Goal: Task Accomplishment & Management: Manage account settings

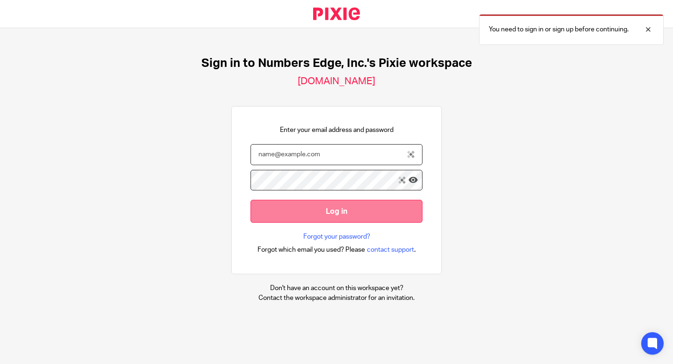
type input "aubrey@numbersedge.com"
click at [321, 209] on input "Log in" at bounding box center [337, 211] width 172 height 23
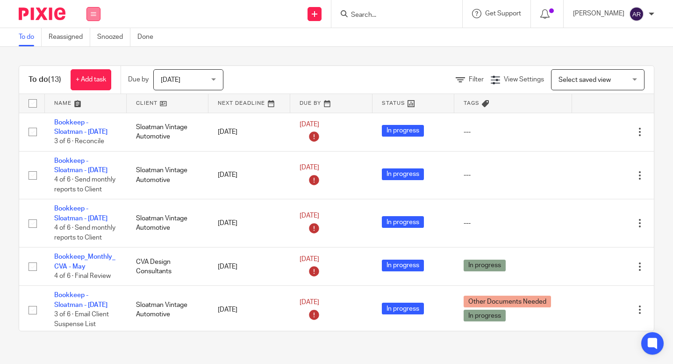
click at [91, 14] on icon at bounding box center [94, 14] width 6 height 6
click at [88, 76] on li "Clients" at bounding box center [93, 72] width 25 height 14
click at [88, 70] on link "Clients" at bounding box center [91, 71] width 21 height 7
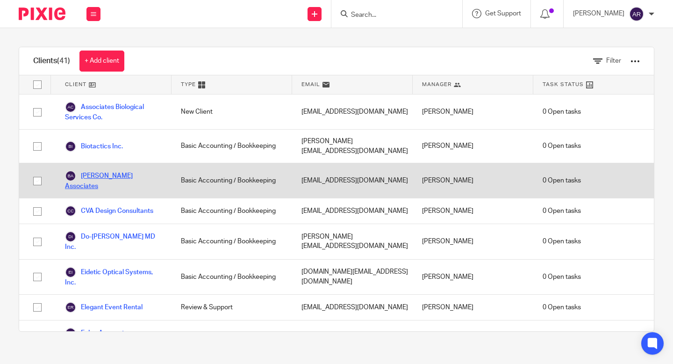
click at [120, 170] on link "[PERSON_NAME] Associates" at bounding box center [113, 180] width 97 height 21
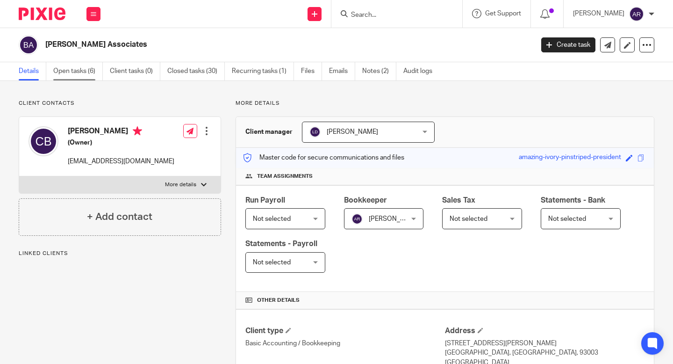
click at [79, 74] on link "Open tasks (6)" at bounding box center [78, 71] width 50 height 18
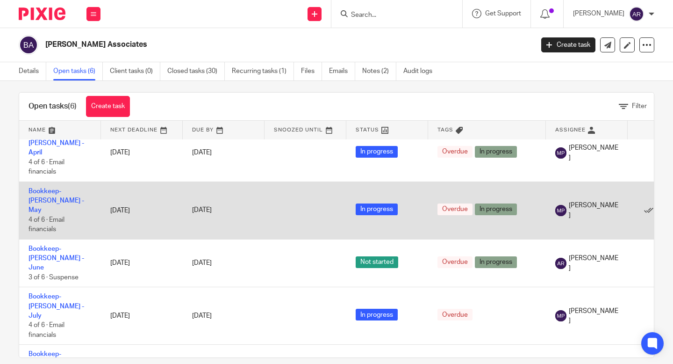
scroll to position [20, 0]
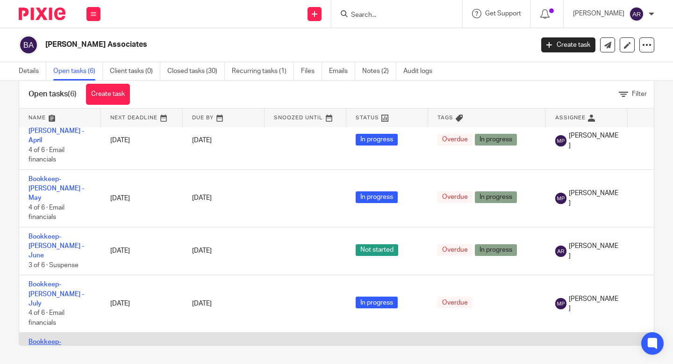
click at [68, 339] on link "Bookkeep-Brodersen - August" at bounding box center [57, 352] width 56 height 26
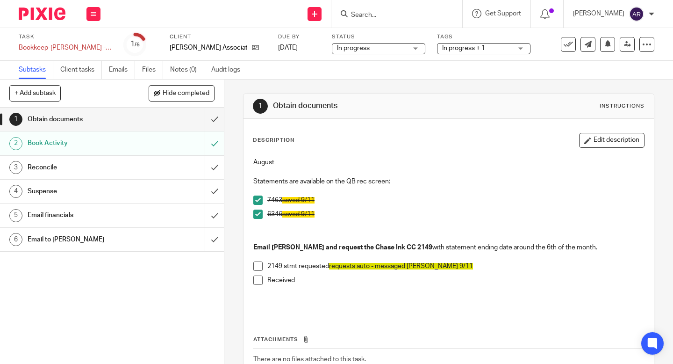
click at [254, 263] on span at bounding box center [257, 265] width 9 height 9
click at [256, 283] on span at bounding box center [257, 279] width 9 height 9
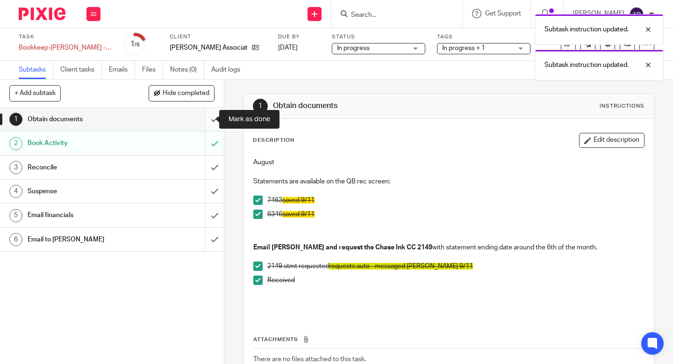
click at [205, 121] on input "submit" at bounding box center [112, 119] width 224 height 23
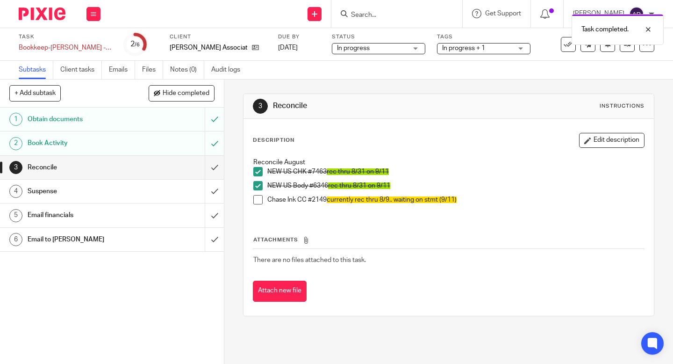
click at [255, 197] on span at bounding box center [257, 199] width 9 height 9
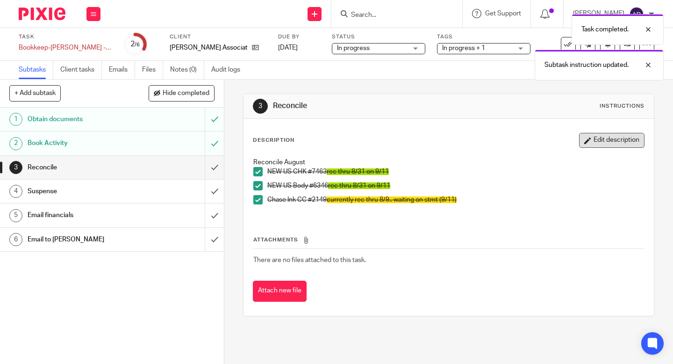
click at [609, 145] on button "Edit description" at bounding box center [611, 140] width 65 height 15
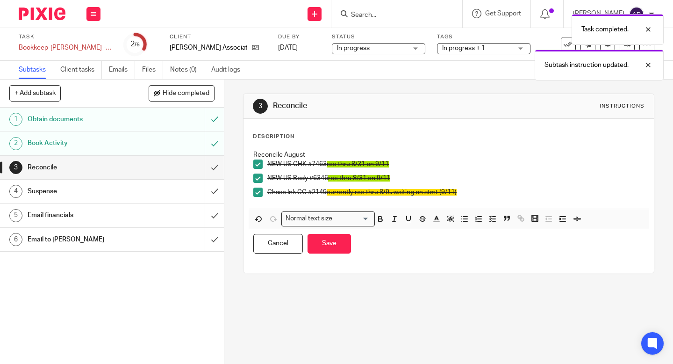
click at [524, 196] on p "Chase Ink CC #2149 currently rec thru 8/9.. waiting on stmt (9/11)" at bounding box center [455, 192] width 377 height 9
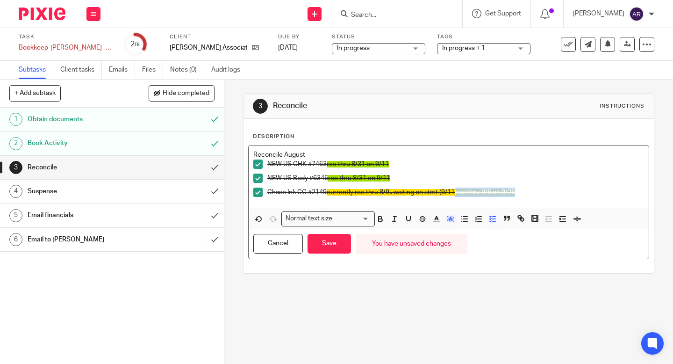
drag, startPoint x: 455, startPoint y: 193, endPoint x: 531, endPoint y: 189, distance: 76.8
click at [531, 189] on p "Chase Ink CC #2149 currently rec thru 8/9.. waiting on stmt (9/11)rec thru 9/6 …" at bounding box center [455, 192] width 377 height 9
click at [451, 221] on icon "button" at bounding box center [451, 219] width 8 height 8
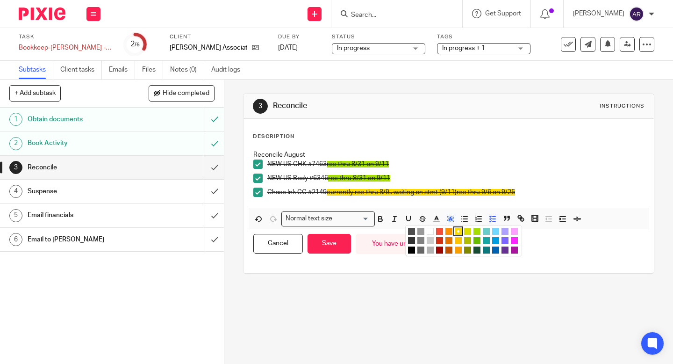
click at [475, 229] on li "color:#A4DD00" at bounding box center [477, 231] width 7 height 7
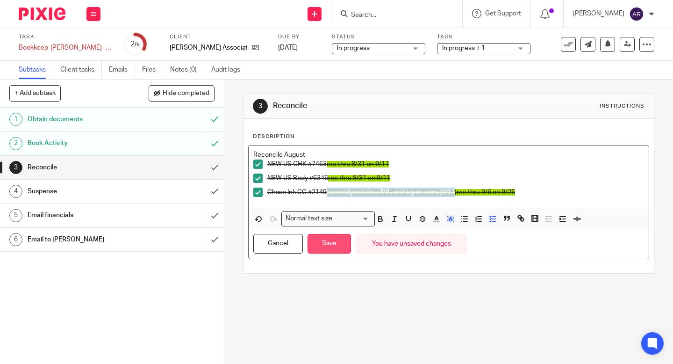
click at [328, 246] on button "Save" at bounding box center [329, 244] width 43 height 20
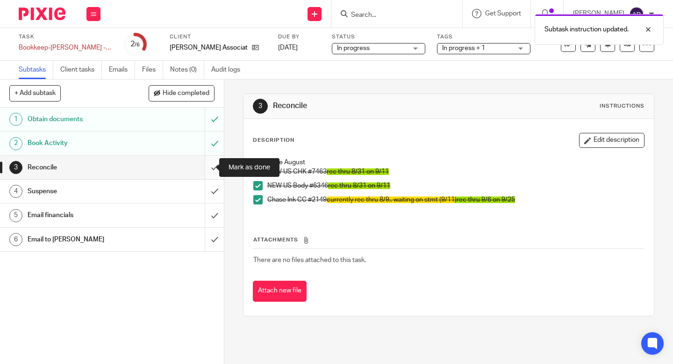
click at [210, 165] on input "submit" at bounding box center [112, 167] width 224 height 23
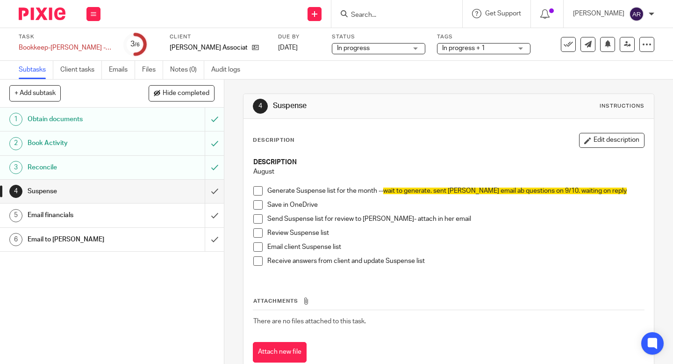
click at [255, 190] on span at bounding box center [257, 190] width 9 height 9
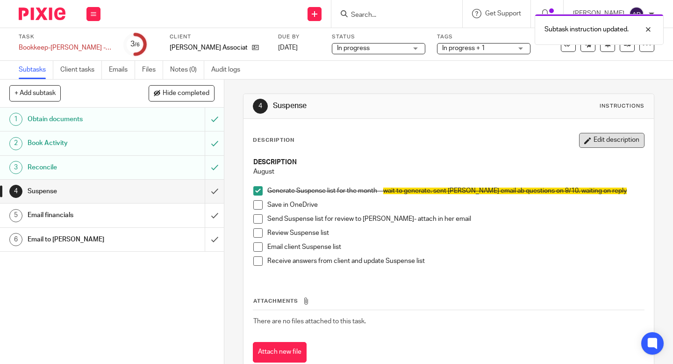
click at [613, 142] on button "Edit description" at bounding box center [611, 140] width 65 height 15
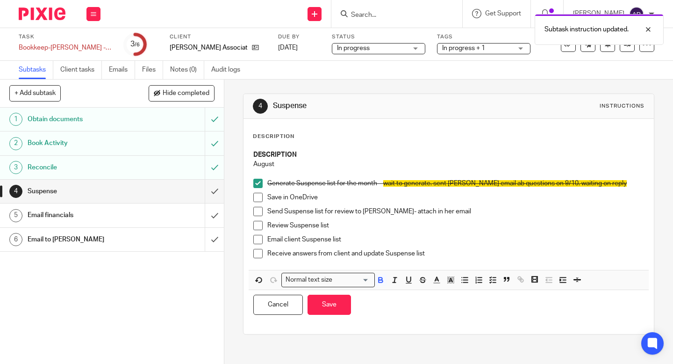
click at [257, 198] on span at bounding box center [257, 197] width 9 height 9
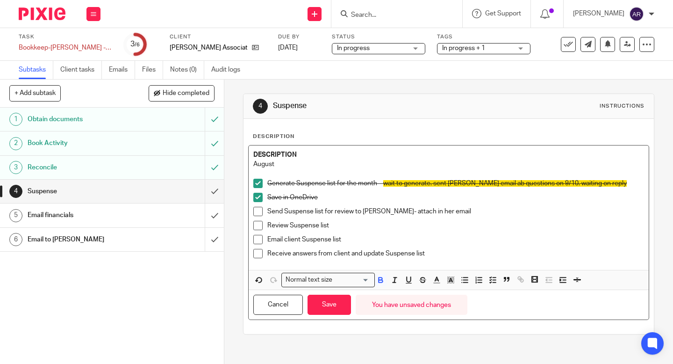
click at [256, 210] on span at bounding box center [257, 211] width 9 height 9
click at [257, 223] on span at bounding box center [257, 225] width 9 height 9
click at [356, 244] on p "Email client Suspense list" at bounding box center [455, 239] width 377 height 9
drag, startPoint x: 341, startPoint y: 239, endPoint x: 516, endPoint y: 246, distance: 175.0
click at [516, 246] on div "Email client Suspense list Emailed Carolyn on 9/25. Only one suspense item" at bounding box center [455, 242] width 377 height 14
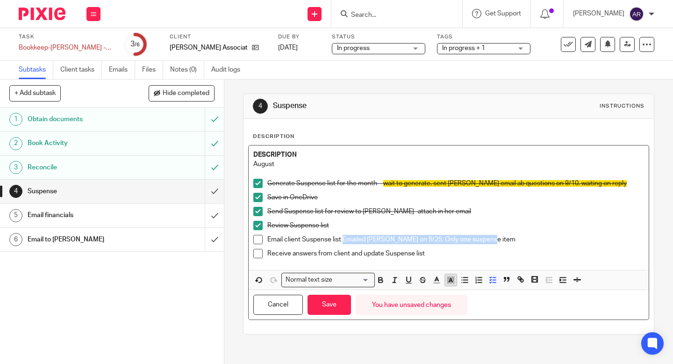
click at [447, 281] on icon "button" at bounding box center [451, 279] width 8 height 8
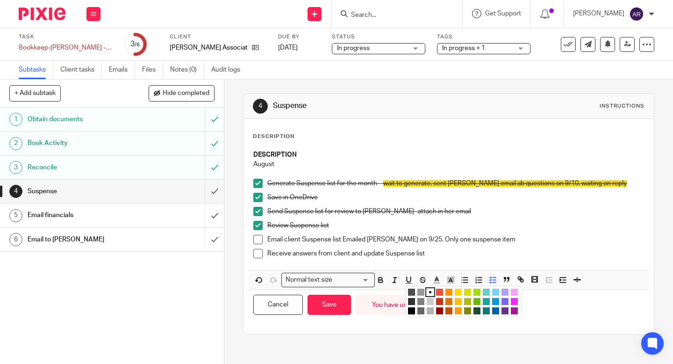
click at [465, 290] on li "color:#DBDF00" at bounding box center [467, 292] width 7 height 7
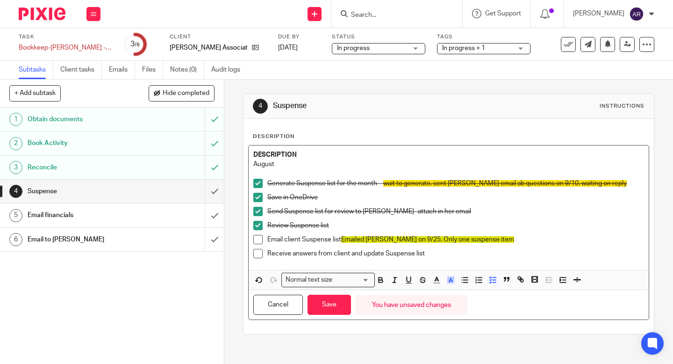
click at [506, 193] on p "Save in OneDrive" at bounding box center [455, 197] width 377 height 9
click at [336, 306] on button "Save" at bounding box center [329, 305] width 43 height 20
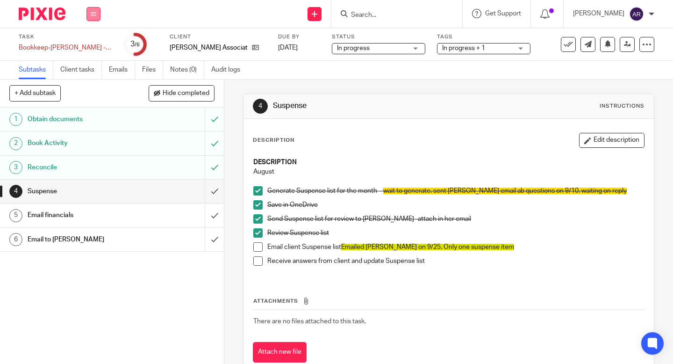
click at [92, 13] on icon at bounding box center [94, 14] width 6 height 6
click at [101, 73] on li "Clients" at bounding box center [93, 72] width 25 height 14
click at [92, 70] on link "Clients" at bounding box center [91, 71] width 21 height 7
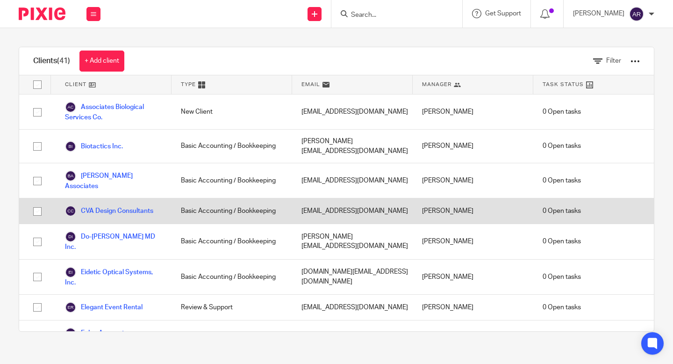
click at [121, 205] on div "CVA Design Consultants" at bounding box center [111, 210] width 121 height 25
click at [120, 205] on link "CVA Design Consultants" at bounding box center [109, 210] width 88 height 11
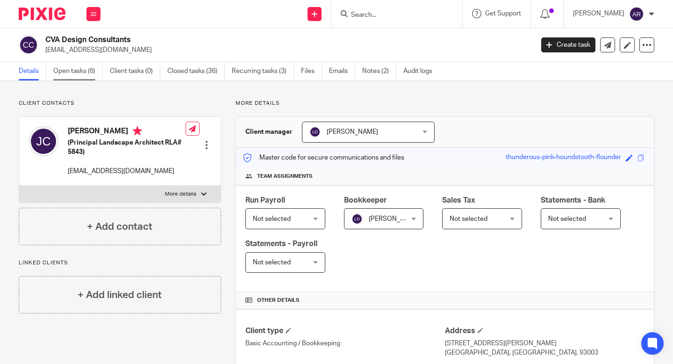
click at [85, 71] on link "Open tasks (6)" at bounding box center [78, 71] width 50 height 18
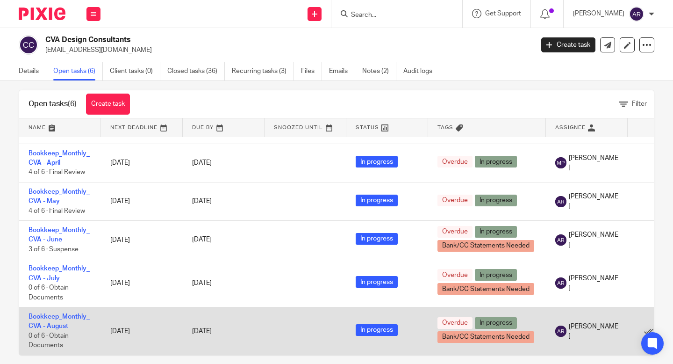
scroll to position [20, 0]
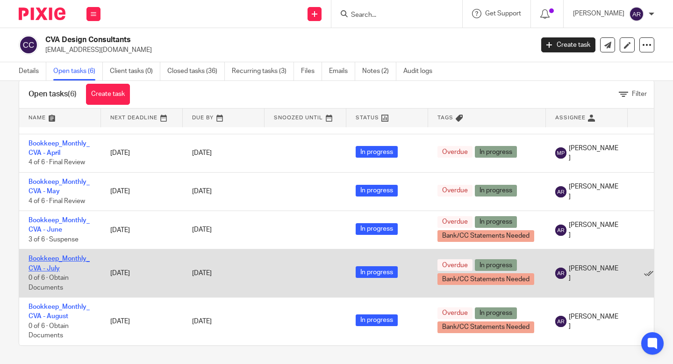
click at [72, 255] on link "Bookkeep_Monthly_CVA - July" at bounding box center [59, 263] width 61 height 16
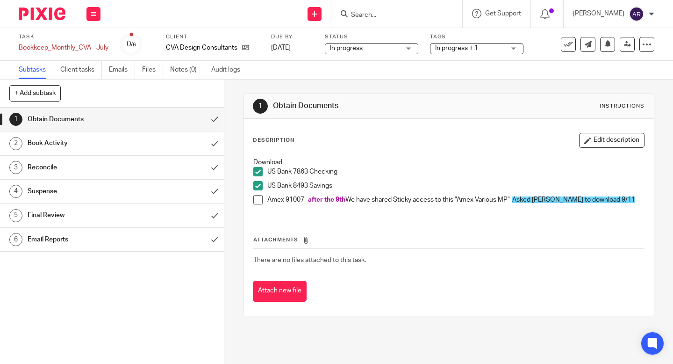
click at [98, 147] on h1 "Book Activity" at bounding box center [84, 143] width 112 height 14
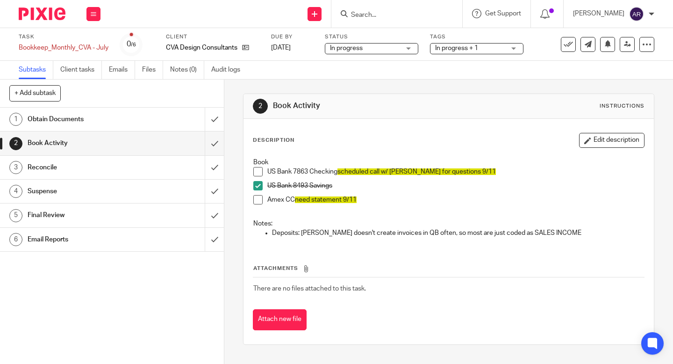
click at [253, 168] on span at bounding box center [257, 171] width 9 height 9
click at [152, 166] on div "Reconcile" at bounding box center [112, 167] width 168 height 14
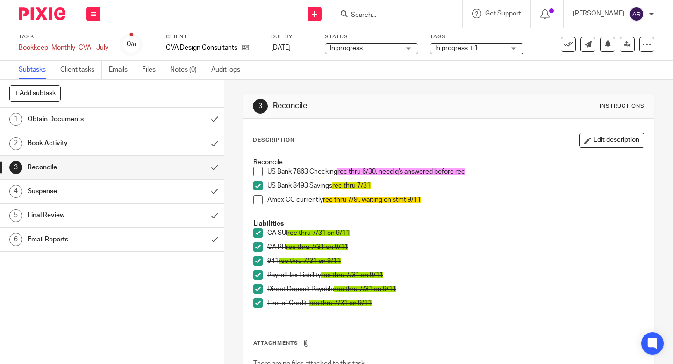
click at [253, 168] on span at bounding box center [257, 171] width 9 height 9
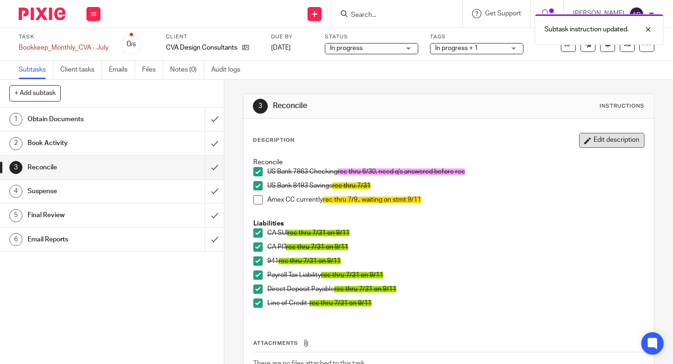
click at [607, 139] on button "Edit description" at bounding box center [611, 140] width 65 height 15
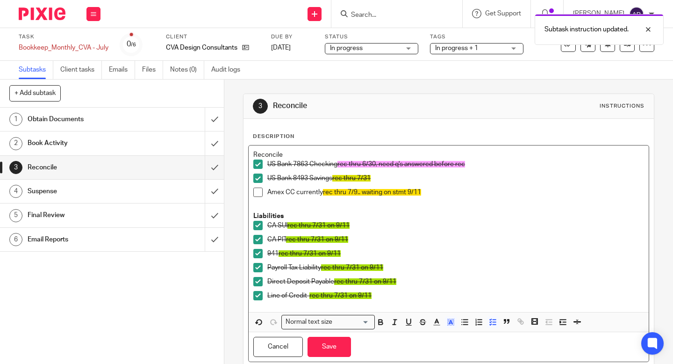
click at [499, 172] on div "US Bank 7863 Checking rec thru 6/30, need q's answered before rec" at bounding box center [455, 166] width 377 height 14
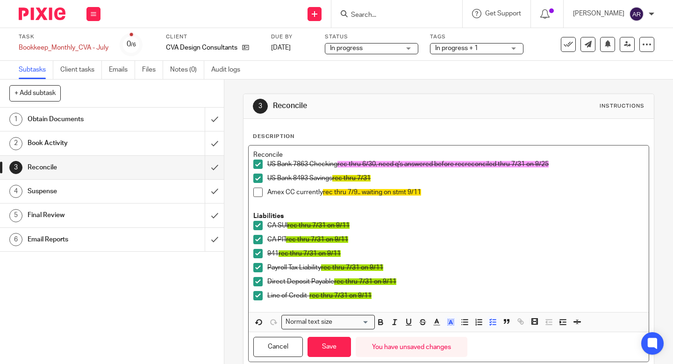
click at [465, 166] on span "rec thru 6/30, need q's answered before recreconciled thru 7/31 on 9/25" at bounding box center [443, 164] width 211 height 7
drag, startPoint x: 466, startPoint y: 164, endPoint x: 608, endPoint y: 162, distance: 142.2
click at [608, 162] on p "US Bank 7863 Checking rec thru 6/30, need q's answered before rec reconciled th…" at bounding box center [455, 163] width 377 height 9
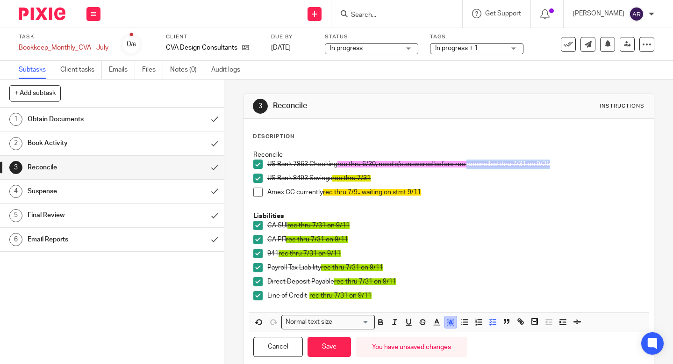
click at [452, 325] on icon "button" at bounding box center [451, 322] width 8 height 8
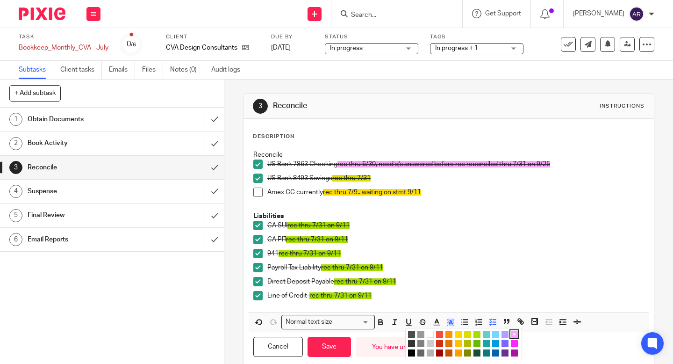
click at [474, 334] on li "color:#A4DD00" at bounding box center [477, 334] width 7 height 7
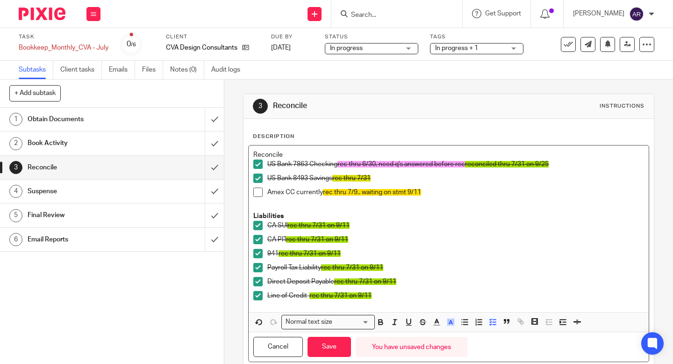
click at [506, 199] on div "Amex CC currently rec thru 7/9.. waiting on stmt 9/11" at bounding box center [455, 195] width 377 height 14
click at [332, 349] on button "Save" at bounding box center [329, 347] width 43 height 20
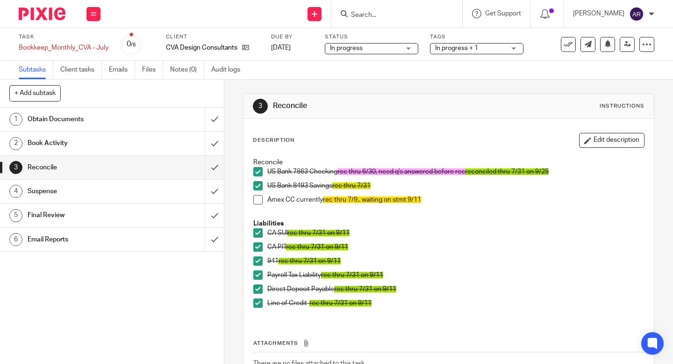
click at [659, 63] on div "Subtasks Client tasks Emails Files Notes (0) Audit logs" at bounding box center [336, 70] width 673 height 19
click at [71, 197] on h1 "Suspense" at bounding box center [84, 191] width 112 height 14
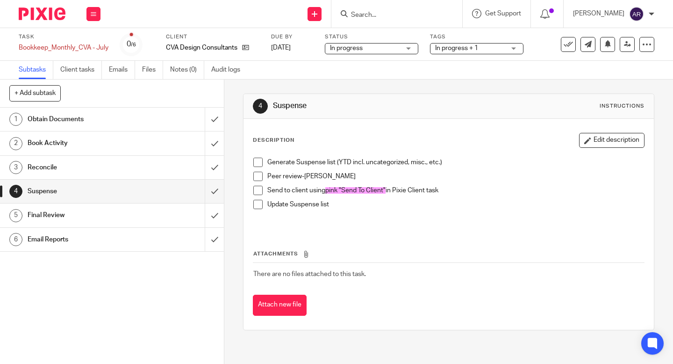
click at [257, 164] on span at bounding box center [257, 162] width 9 height 9
click at [257, 174] on span at bounding box center [257, 176] width 9 height 9
click at [258, 193] on span at bounding box center [257, 190] width 9 height 9
click at [253, 208] on span at bounding box center [257, 204] width 9 height 9
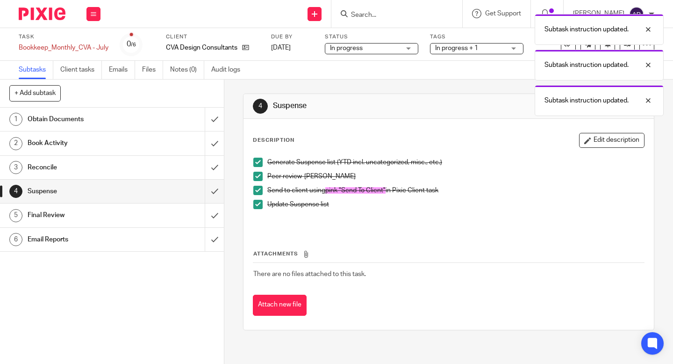
click at [425, 202] on p "Update Suspense list" at bounding box center [455, 204] width 377 height 9
click at [604, 142] on button "Edit description" at bounding box center [611, 140] width 65 height 15
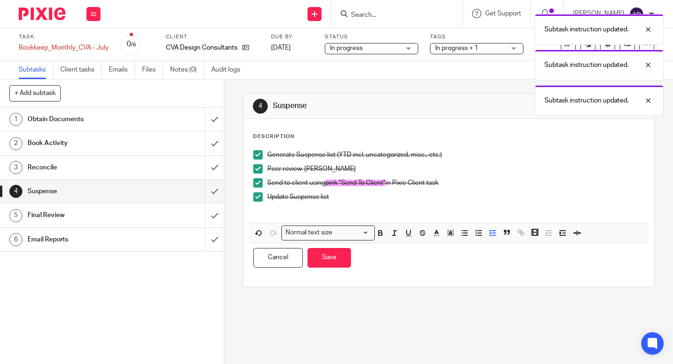
click at [379, 206] on div "Update Suspense list" at bounding box center [455, 199] width 377 height 14
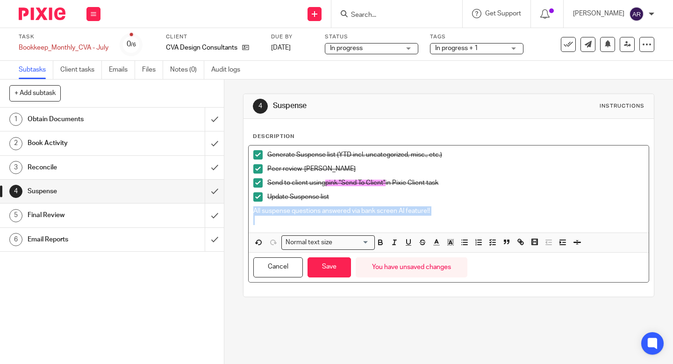
drag, startPoint x: 249, startPoint y: 212, endPoint x: 471, endPoint y: 221, distance: 222.8
click at [471, 221] on div "Generate Suspense list (YTD incl. uncategorized, misc., etc.) Peer review-[PERS…" at bounding box center [449, 188] width 400 height 87
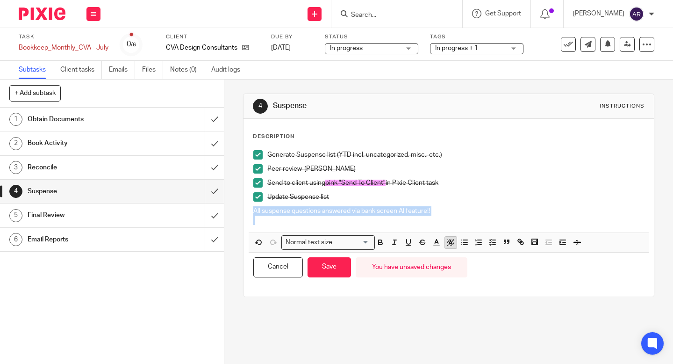
click at [452, 240] on button "button" at bounding box center [451, 243] width 12 height 12
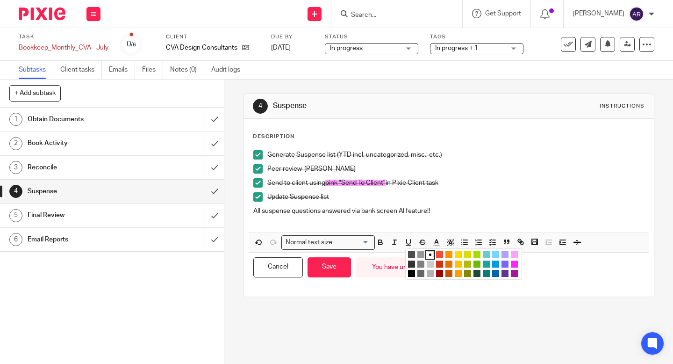
click at [475, 254] on li "color:#A4DD00" at bounding box center [477, 254] width 7 height 7
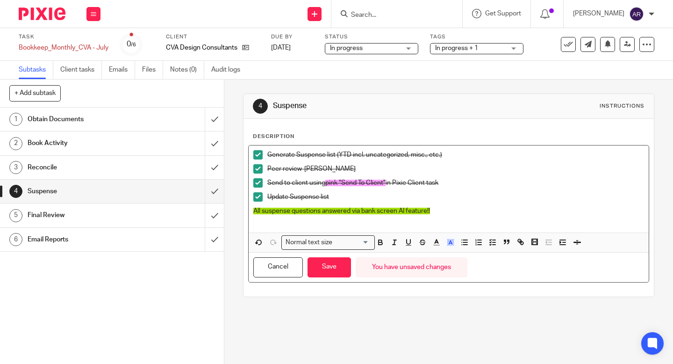
click at [503, 180] on p "Send to client using pink "Send To Client" in Pixie Client task" at bounding box center [455, 182] width 377 height 9
click at [324, 268] on button "Save" at bounding box center [329, 267] width 43 height 20
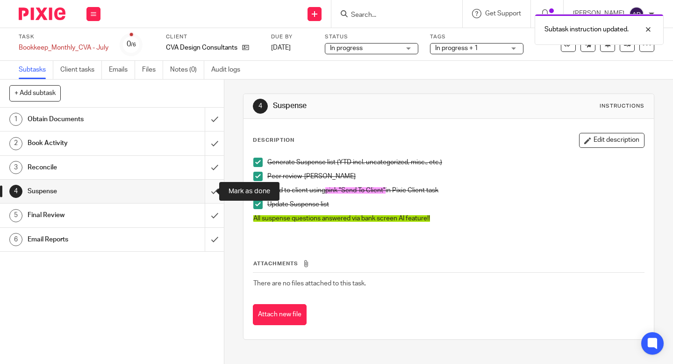
click at [208, 190] on input "submit" at bounding box center [112, 191] width 224 height 23
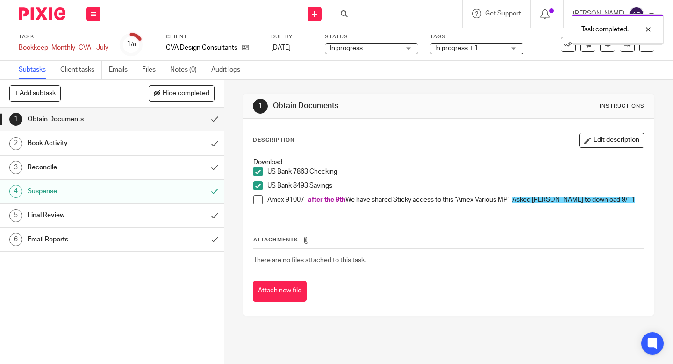
click at [151, 145] on div "Book Activity" at bounding box center [112, 143] width 168 height 14
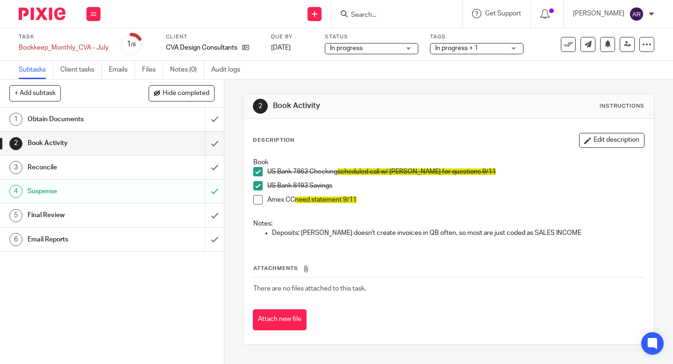
click at [153, 165] on div "Reconcile" at bounding box center [112, 167] width 168 height 14
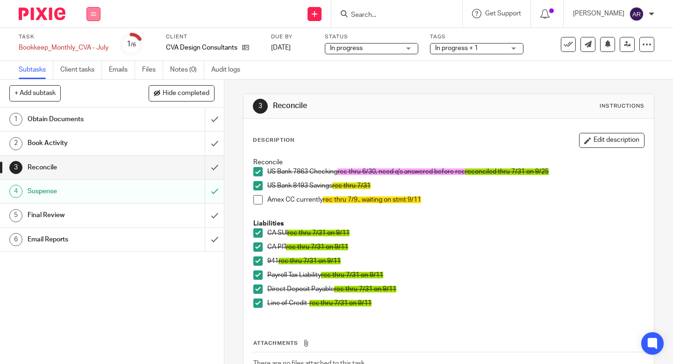
click at [89, 18] on button at bounding box center [94, 14] width 14 height 14
click at [99, 72] on link "Clients" at bounding box center [91, 71] width 21 height 7
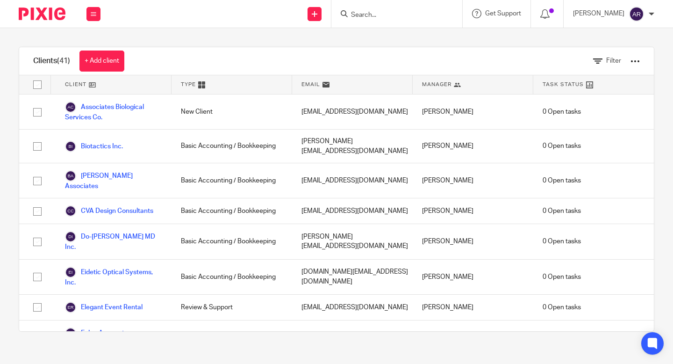
scroll to position [2, 0]
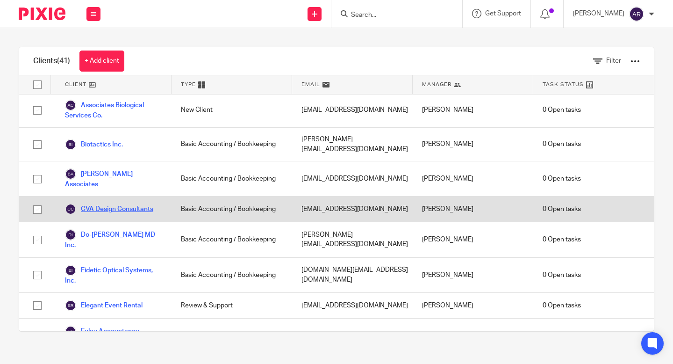
click at [110, 203] on link "CVA Design Consultants" at bounding box center [109, 208] width 88 height 11
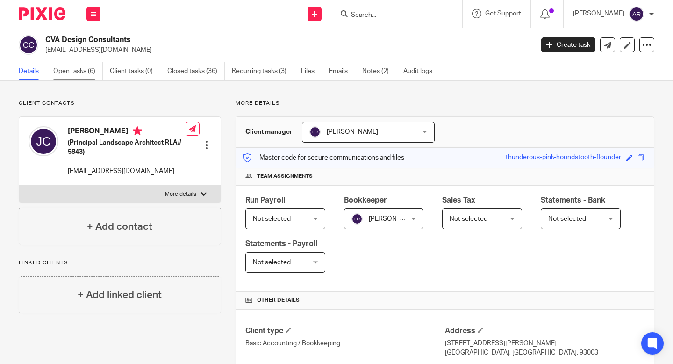
click at [84, 65] on link "Open tasks (6)" at bounding box center [78, 71] width 50 height 18
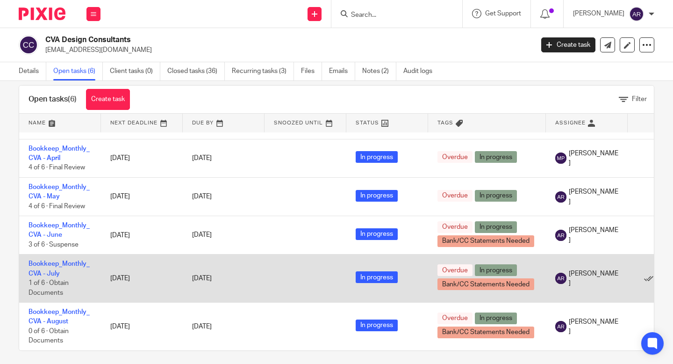
scroll to position [20, 0]
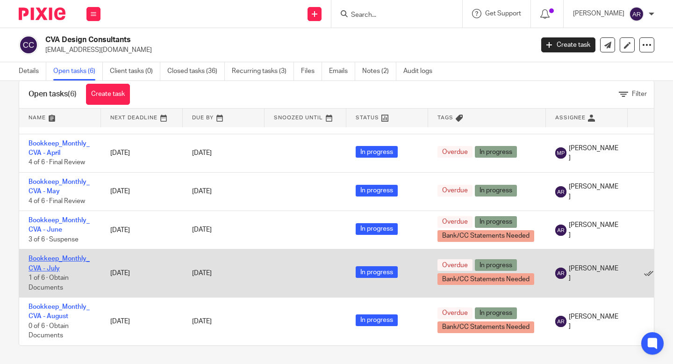
drag, startPoint x: 60, startPoint y: 256, endPoint x: 59, endPoint y: 248, distance: 8.0
click at [59, 249] on td "Bookkeep_Monthly_CVA - July 1 of 6 · Obtain Documents" at bounding box center [60, 273] width 82 height 48
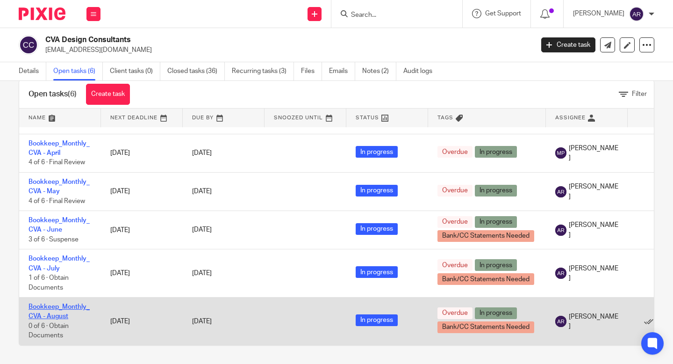
click at [61, 303] on link "Bookkeep_Monthly_CVA - August" at bounding box center [59, 311] width 61 height 16
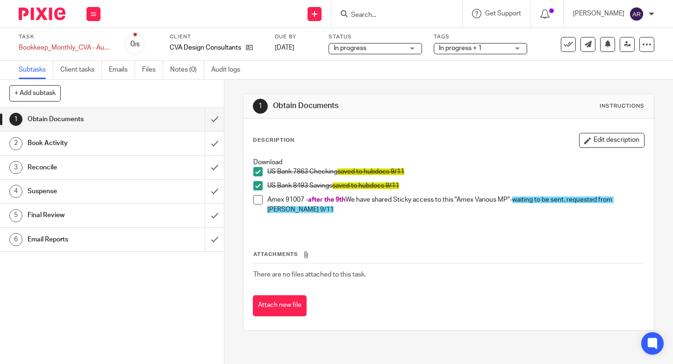
click at [61, 146] on h1 "Book Activity" at bounding box center [84, 143] width 112 height 14
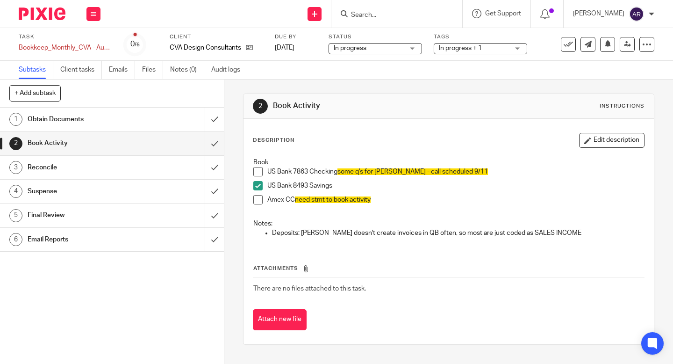
click at [253, 171] on span at bounding box center [257, 171] width 9 height 9
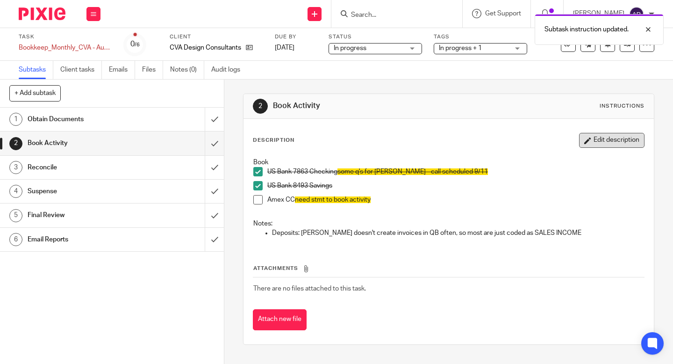
click at [598, 144] on button "Edit description" at bounding box center [611, 140] width 65 height 15
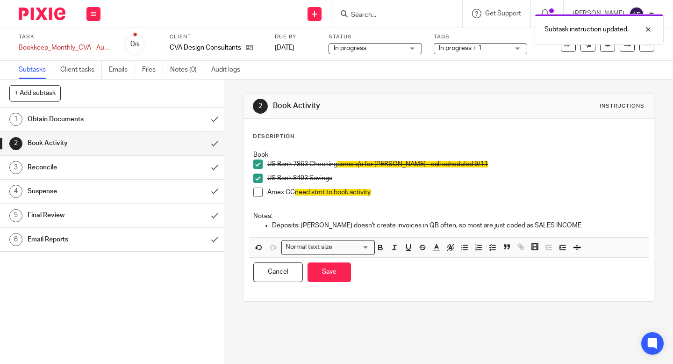
click at [558, 159] on p "Book" at bounding box center [448, 154] width 391 height 9
drag, startPoint x: 542, startPoint y: 165, endPoint x: 537, endPoint y: 178, distance: 14.2
click at [541, 168] on p "US Bank 7863 Checking some q's for [PERSON_NAME] - call scheduled 9/11" at bounding box center [455, 163] width 377 height 9
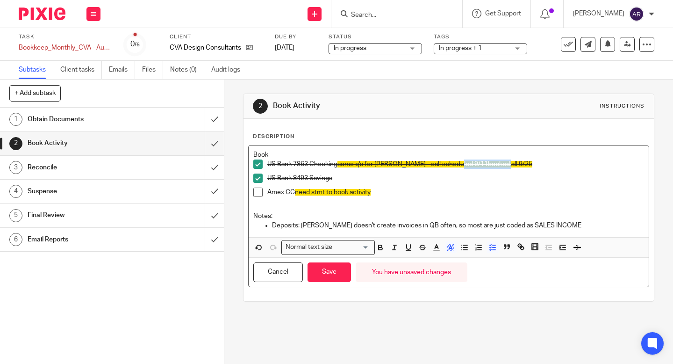
drag, startPoint x: 453, startPoint y: 165, endPoint x: 532, endPoint y: 166, distance: 79.1
click at [532, 166] on p "US Bank 7863 Checking some q's for [PERSON_NAME] - call scheduled 9/11booked al…" at bounding box center [455, 163] width 377 height 9
click at [449, 246] on icon "button" at bounding box center [451, 247] width 8 height 8
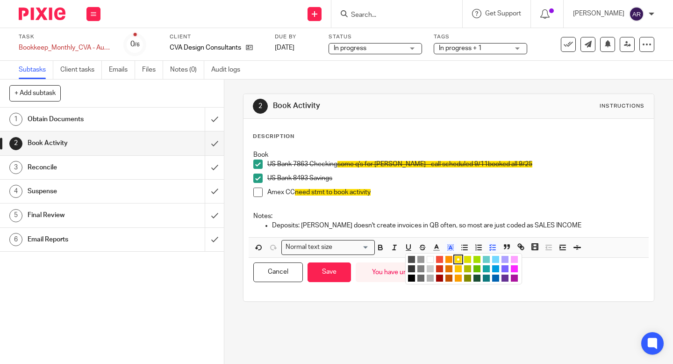
click at [474, 259] on li "color:#A4DD00" at bounding box center [477, 259] width 7 height 7
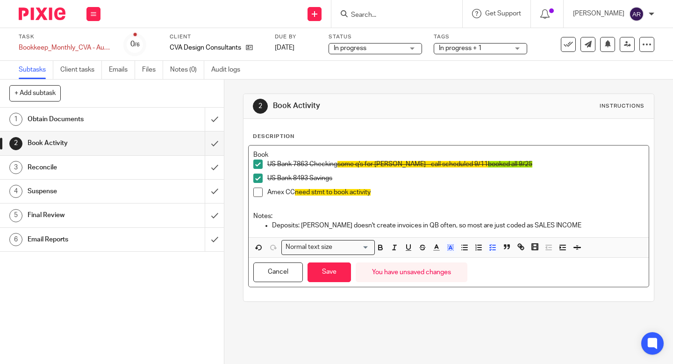
click at [489, 188] on p "Amex CC need stmt to book activity" at bounding box center [455, 192] width 377 height 9
click at [324, 276] on button "Save" at bounding box center [329, 272] width 43 height 20
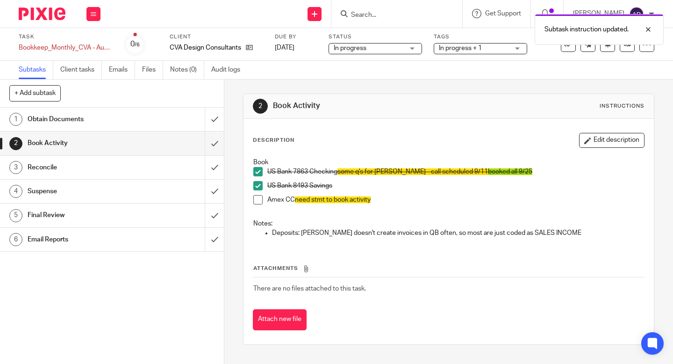
click at [124, 160] on h1 "Reconcile" at bounding box center [84, 167] width 112 height 14
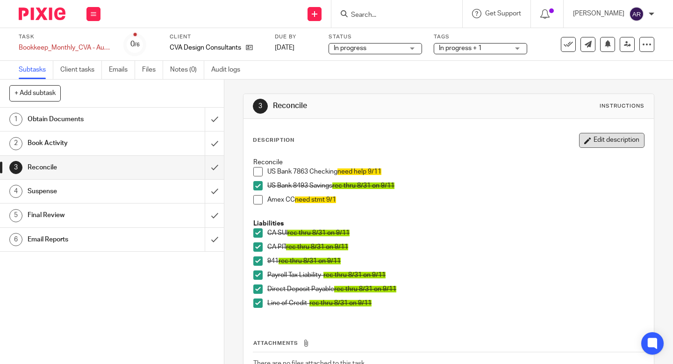
click at [608, 138] on button "Edit description" at bounding box center [611, 140] width 65 height 15
click at [608, 138] on div "Description Edit description" at bounding box center [449, 140] width 392 height 15
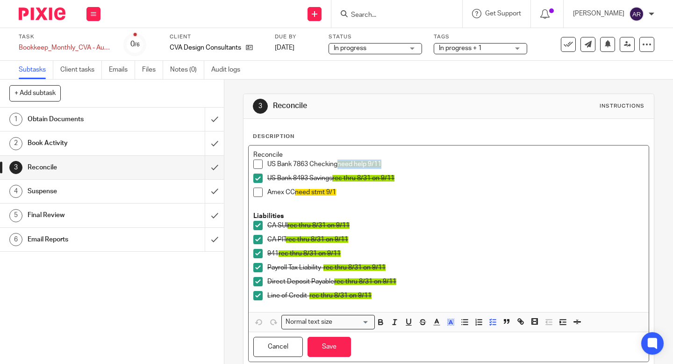
drag, startPoint x: 388, startPoint y: 165, endPoint x: 336, endPoint y: 162, distance: 52.0
click at [336, 162] on p "US Bank 7863 Checking need help 9/11" at bounding box center [455, 163] width 377 height 9
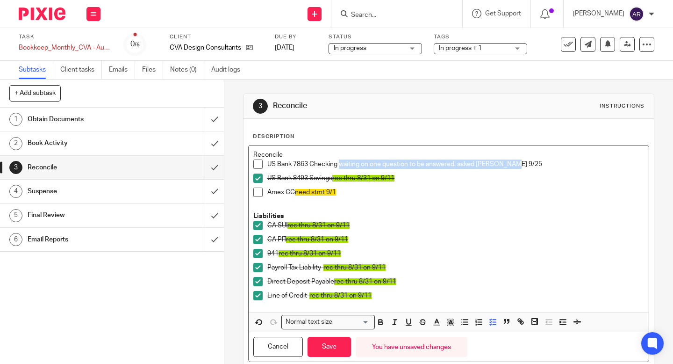
drag, startPoint x: 336, startPoint y: 164, endPoint x: 542, endPoint y: 169, distance: 205.3
click at [542, 169] on p "US Bank 7863 Checking waiting on one question to be answered. asked [PERSON_NAM…" at bounding box center [455, 163] width 377 height 9
click at [448, 322] on icon "button" at bounding box center [451, 322] width 8 height 8
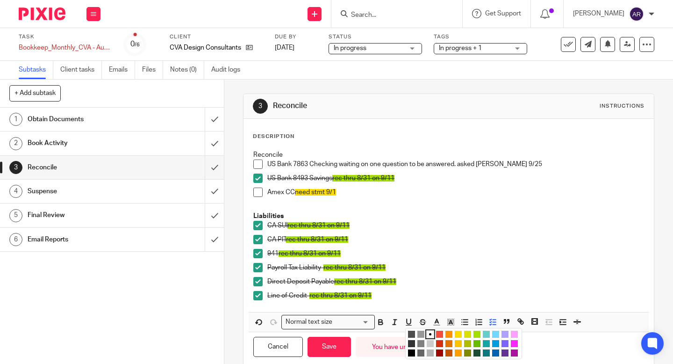
click at [456, 335] on li "color:#FCDC00" at bounding box center [458, 334] width 7 height 7
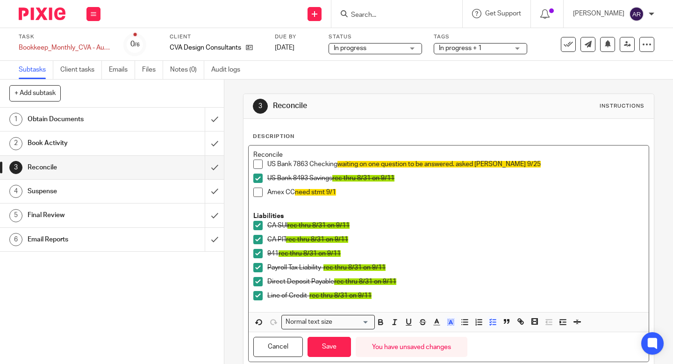
click at [473, 210] on p at bounding box center [448, 206] width 391 height 9
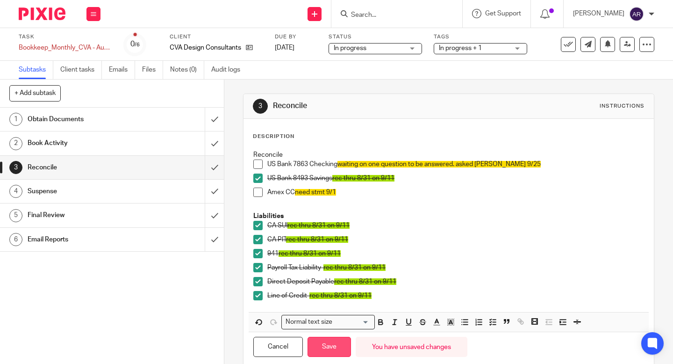
click at [333, 353] on button "Save" at bounding box center [329, 347] width 43 height 20
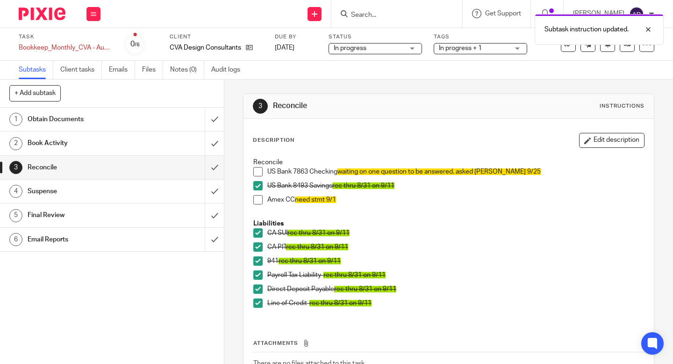
click at [113, 190] on h1 "Suspense" at bounding box center [84, 191] width 112 height 14
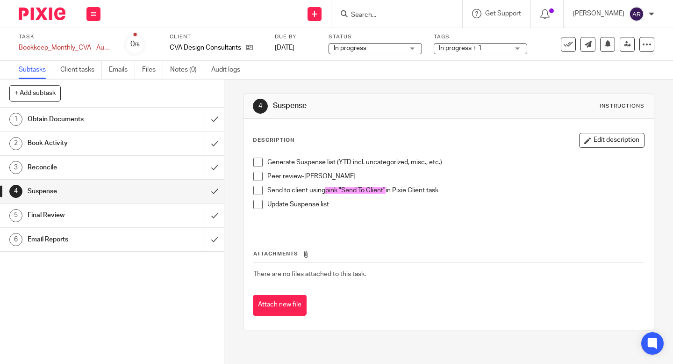
click at [256, 161] on span at bounding box center [257, 162] width 9 height 9
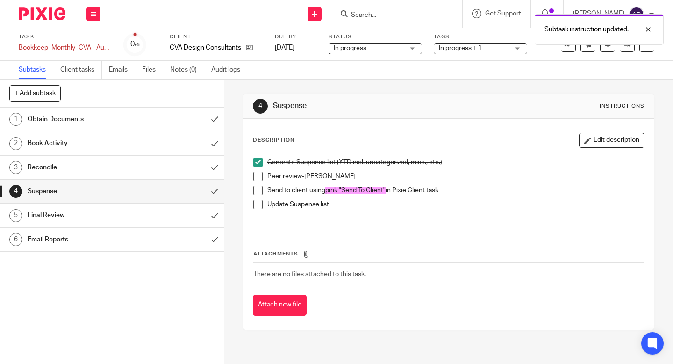
click at [258, 174] on span at bounding box center [257, 176] width 9 height 9
click at [259, 191] on span at bounding box center [257, 190] width 9 height 9
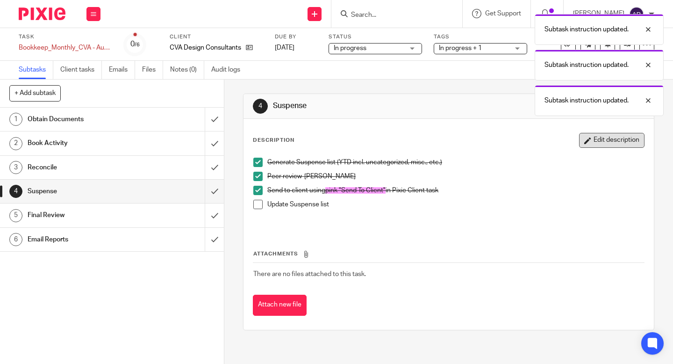
click at [602, 142] on button "Edit description" at bounding box center [611, 140] width 65 height 15
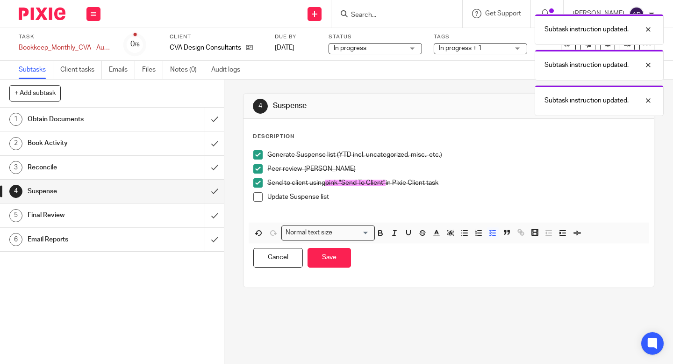
click at [419, 198] on p "Update Suspense list" at bounding box center [455, 196] width 377 height 9
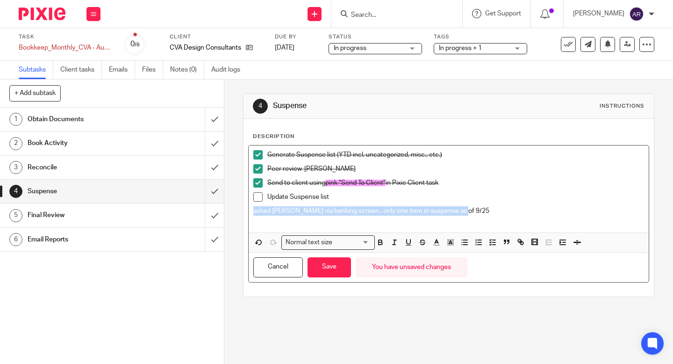
drag, startPoint x: 248, startPoint y: 210, endPoint x: 537, endPoint y: 213, distance: 289.0
click at [537, 213] on div "Generate Suspense list (YTD incl. uncategorized, misc., etc.) Peer review-Lucy …" at bounding box center [449, 188] width 400 height 87
click at [449, 246] on icon "button" at bounding box center [451, 242] width 8 height 8
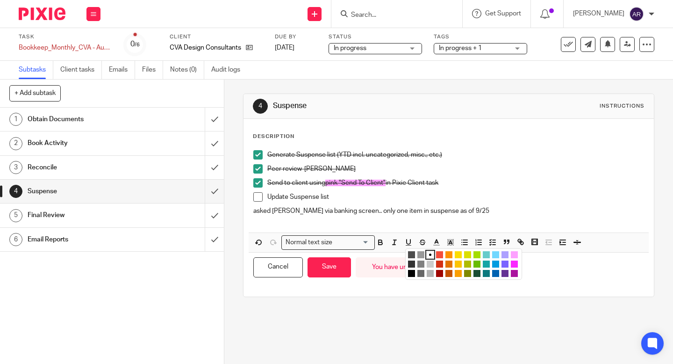
click at [511, 254] on li "color:#FDA1FF" at bounding box center [514, 254] width 7 height 7
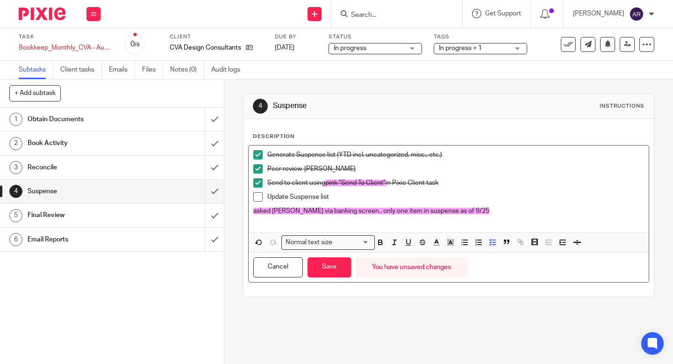
click at [465, 170] on p "Peer review-Lucy" at bounding box center [455, 168] width 377 height 9
drag, startPoint x: 464, startPoint y: 207, endPoint x: 300, endPoint y: 218, distance: 164.5
click at [300, 218] on div "Generate Suspense list (YTD incl. uncategorized, misc., etc.) Peer review-Lucy …" at bounding box center [449, 188] width 400 height 87
click at [323, 266] on button "Save" at bounding box center [329, 267] width 43 height 20
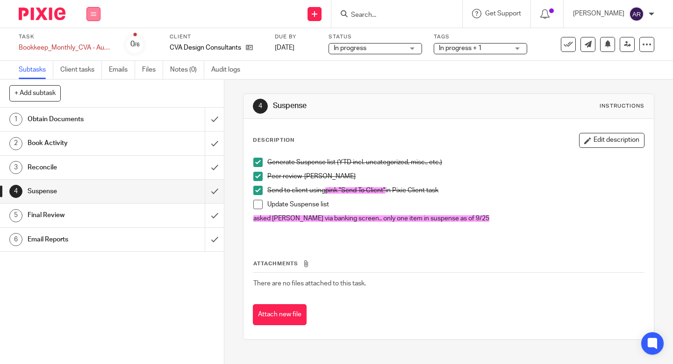
click at [92, 11] on icon at bounding box center [94, 14] width 6 height 6
click at [494, 51] on span "In progress + 1" at bounding box center [474, 48] width 70 height 10
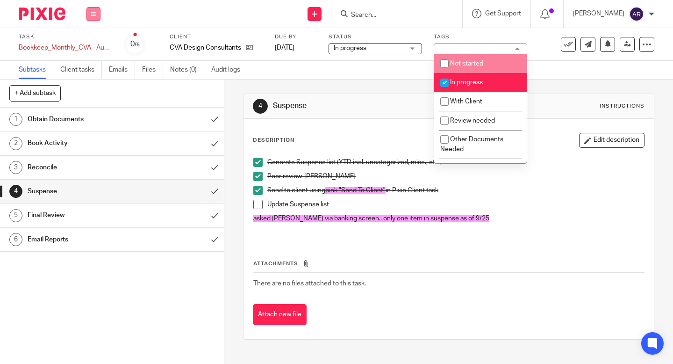
click at [99, 13] on button at bounding box center [94, 14] width 14 height 14
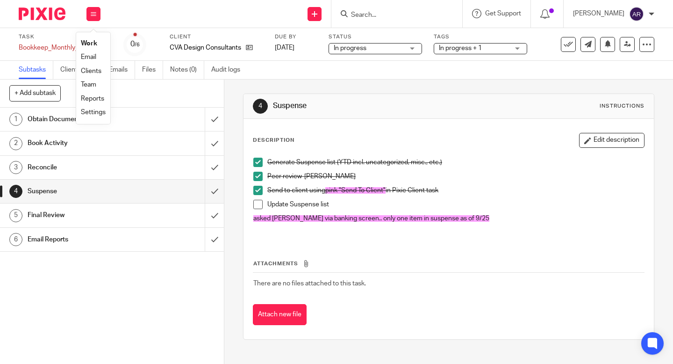
click at [92, 72] on link "Clients" at bounding box center [91, 71] width 21 height 7
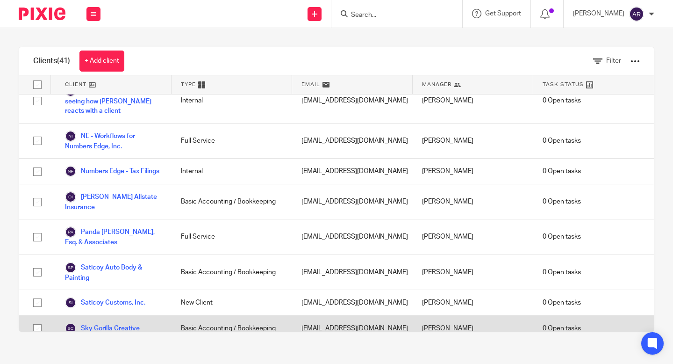
scroll to position [828, 0]
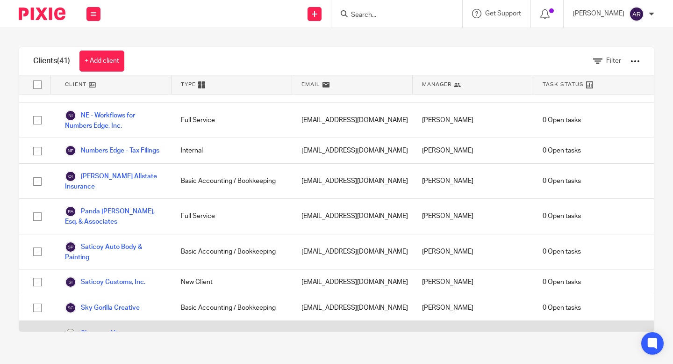
click at [100, 328] on link "Sloatman Vintage Automotive" at bounding box center [113, 338] width 97 height 21
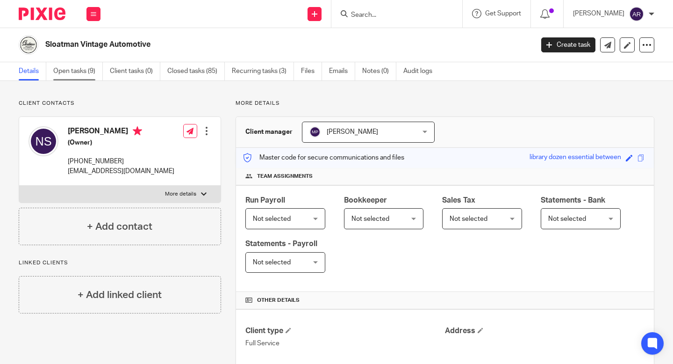
click at [80, 63] on link "Open tasks (9)" at bounding box center [78, 71] width 50 height 18
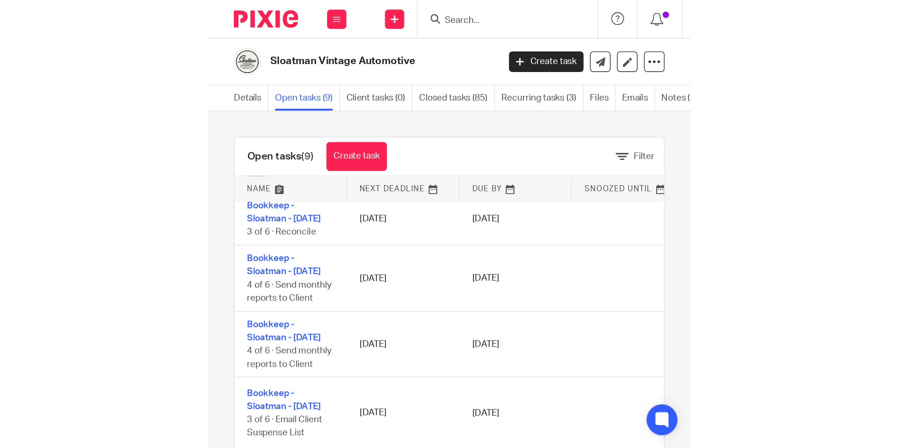
scroll to position [151, 0]
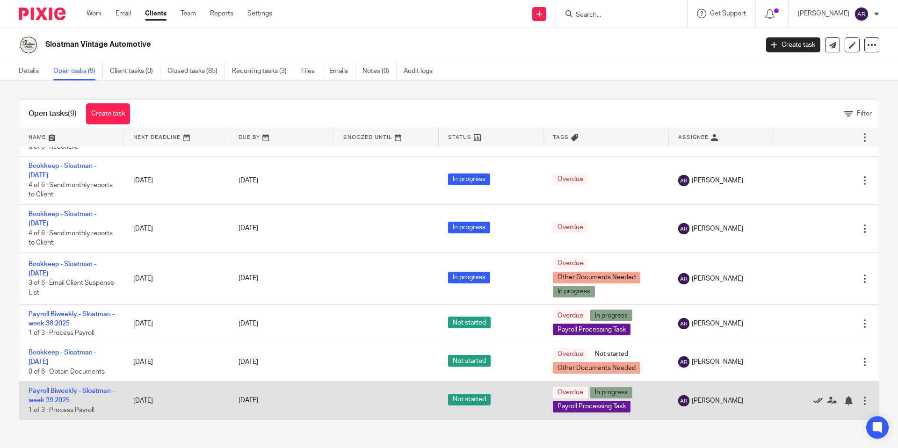
click at [673, 363] on icon at bounding box center [817, 400] width 9 height 9
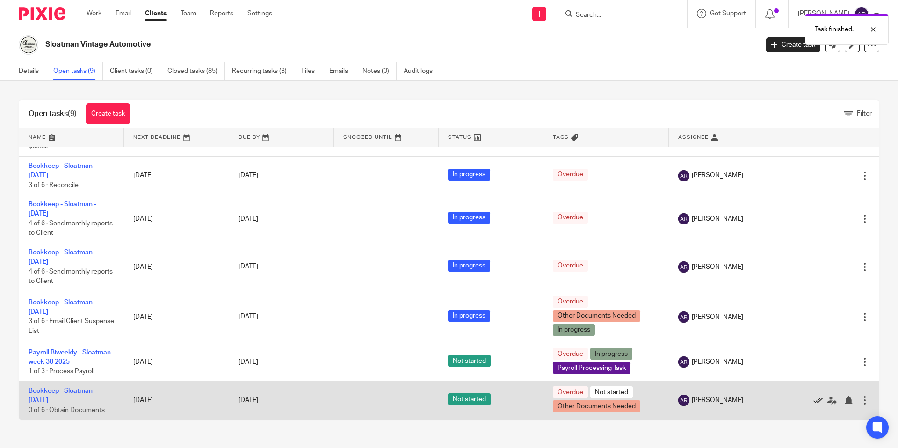
scroll to position [112, 0]
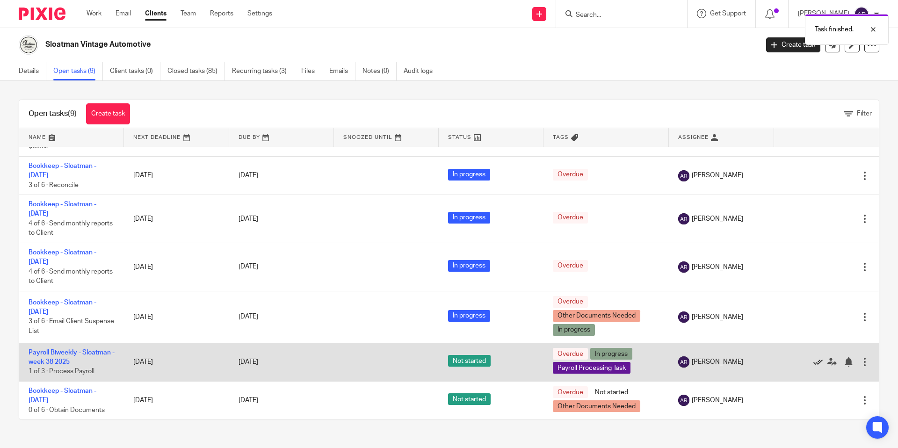
click at [673, 361] on icon at bounding box center [817, 361] width 9 height 9
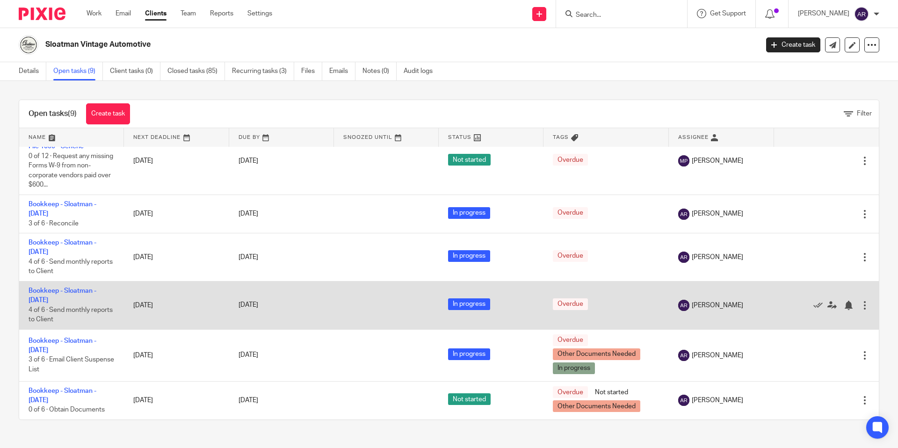
scroll to position [73, 0]
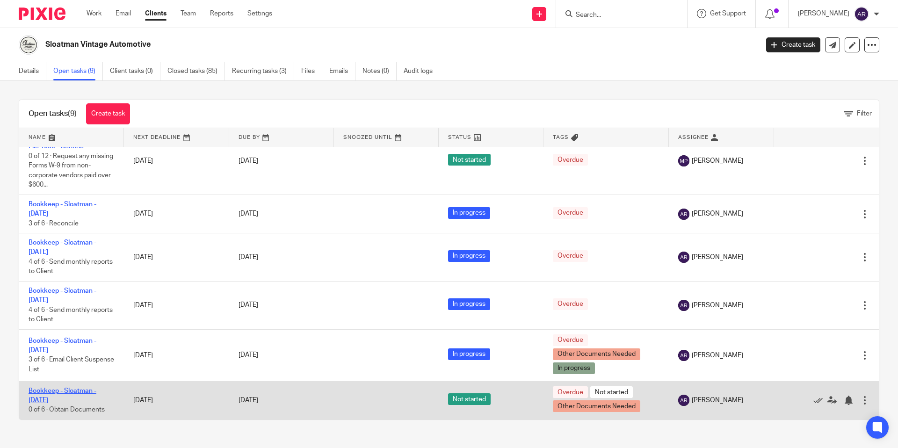
click at [56, 363] on link "Bookkeep - Sloatman - [DATE]" at bounding box center [63, 396] width 68 height 16
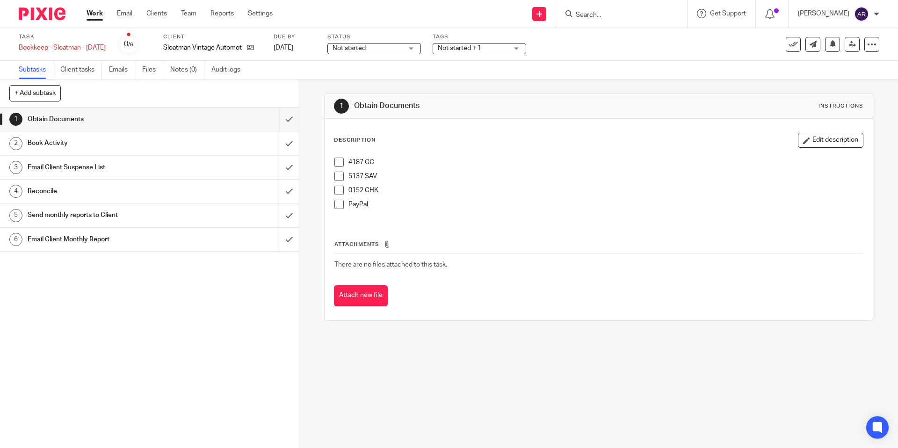
click at [400, 45] on span "Not started" at bounding box center [367, 48] width 70 height 10
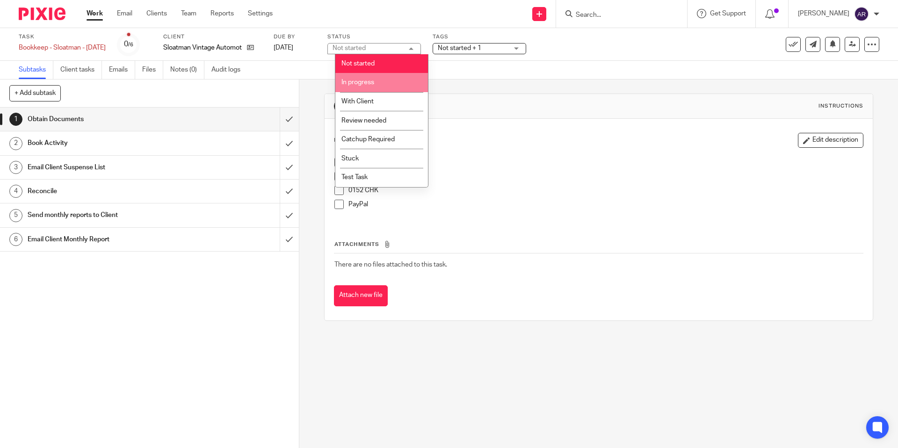
click at [380, 83] on li "In progress" at bounding box center [381, 82] width 93 height 19
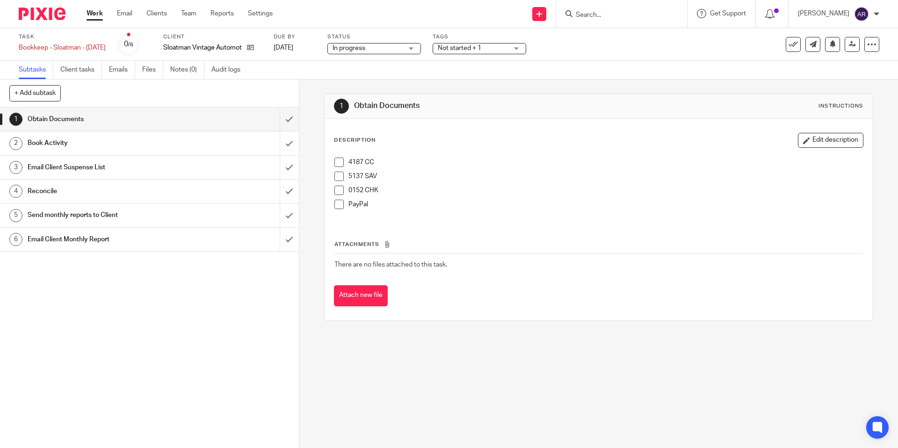
click at [481, 51] on span "Not started + 1" at bounding box center [459, 48] width 43 height 7
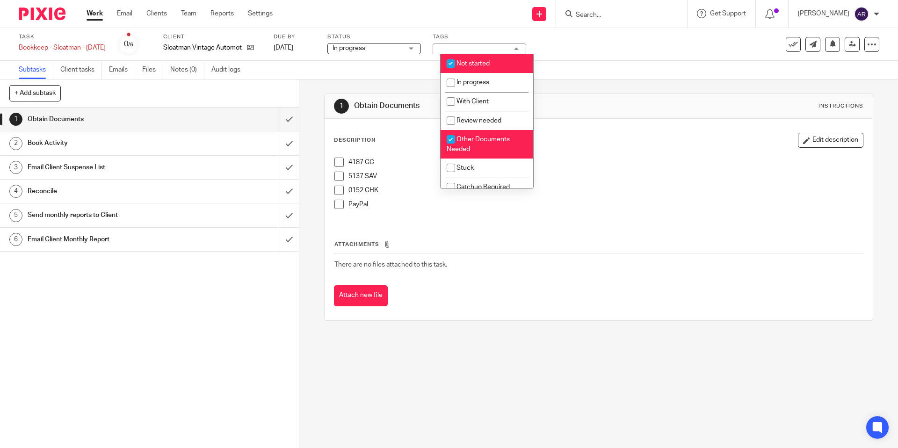
click at [487, 61] on span "Not started" at bounding box center [472, 63] width 33 height 7
checkbox input "false"
click at [483, 75] on li "In progress" at bounding box center [487, 82] width 93 height 19
checkbox input "true"
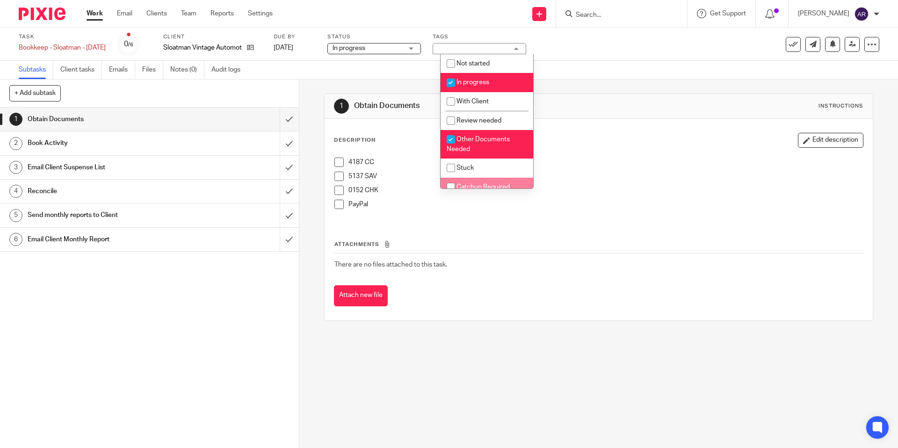
drag, startPoint x: 464, startPoint y: 395, endPoint x: 462, endPoint y: 382, distance: 12.8
click at [464, 395] on div "1 Obtain Documents Instructions Description Edit description 4187 CC 5137 SAV 0…" at bounding box center [598, 263] width 599 height 368
